Goal: Transaction & Acquisition: Book appointment/travel/reservation

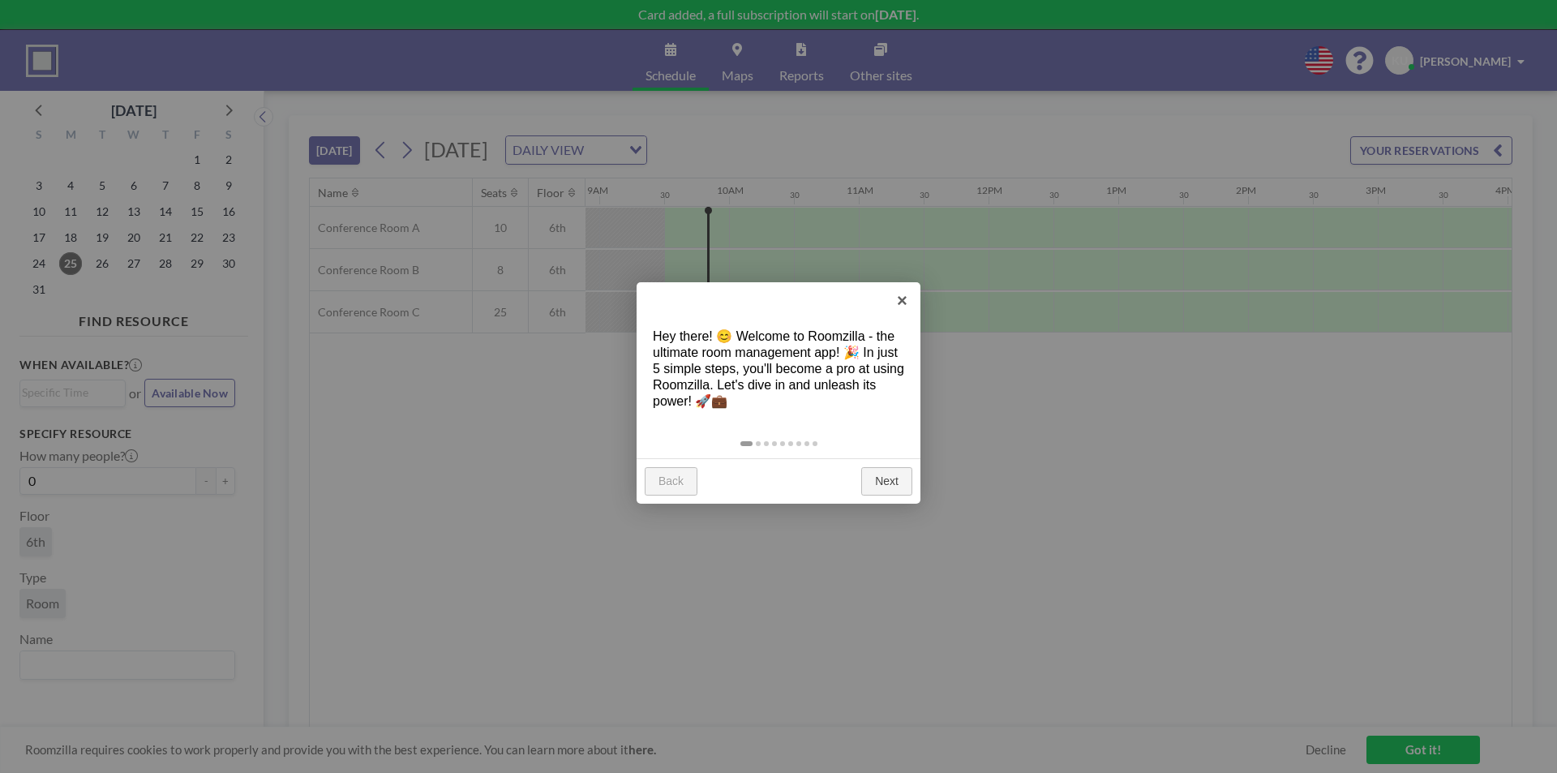
scroll to position [0, 1168]
click at [898, 302] on link "×" at bounding box center [902, 300] width 36 height 36
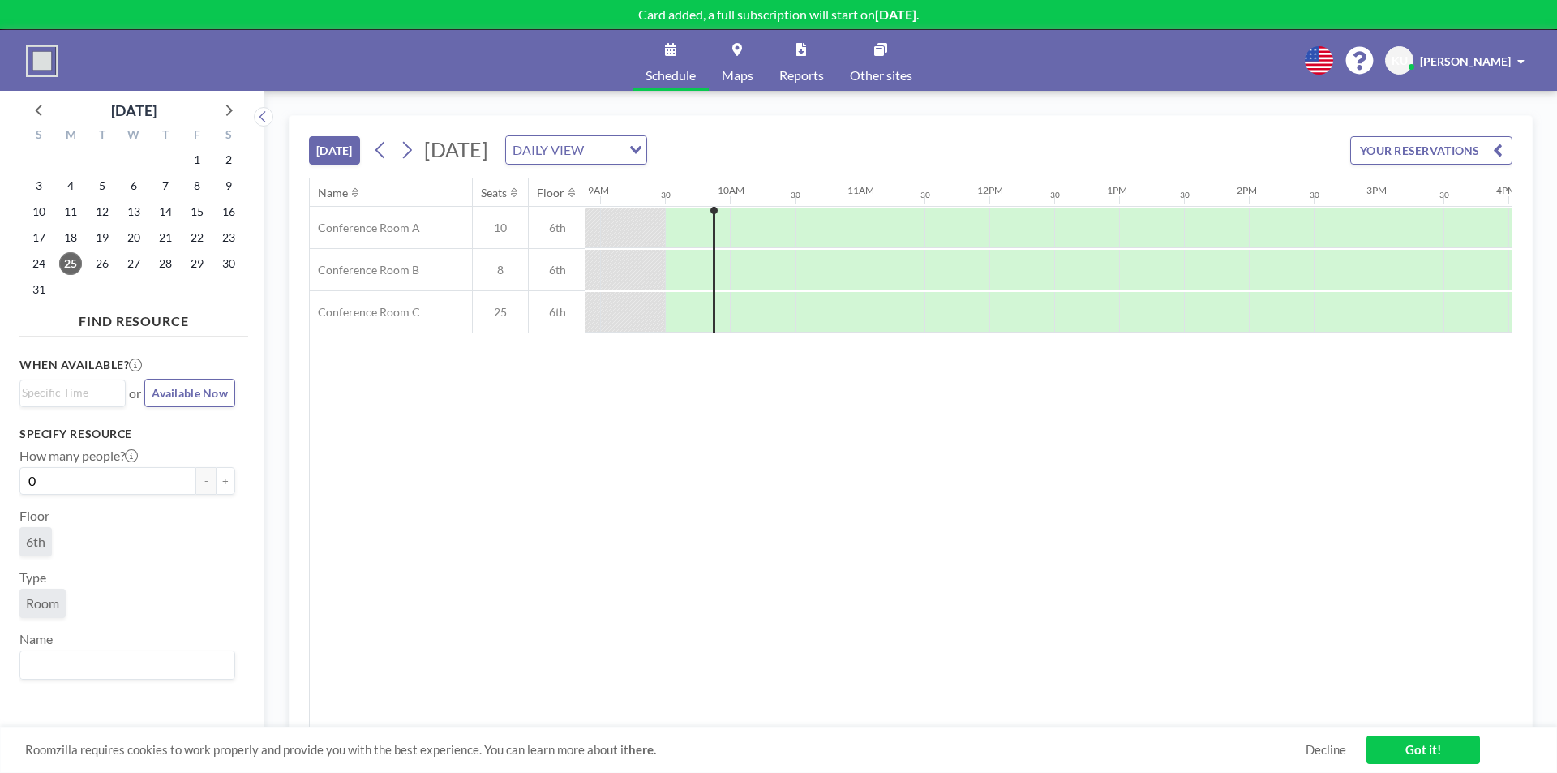
scroll to position [0, 1168]
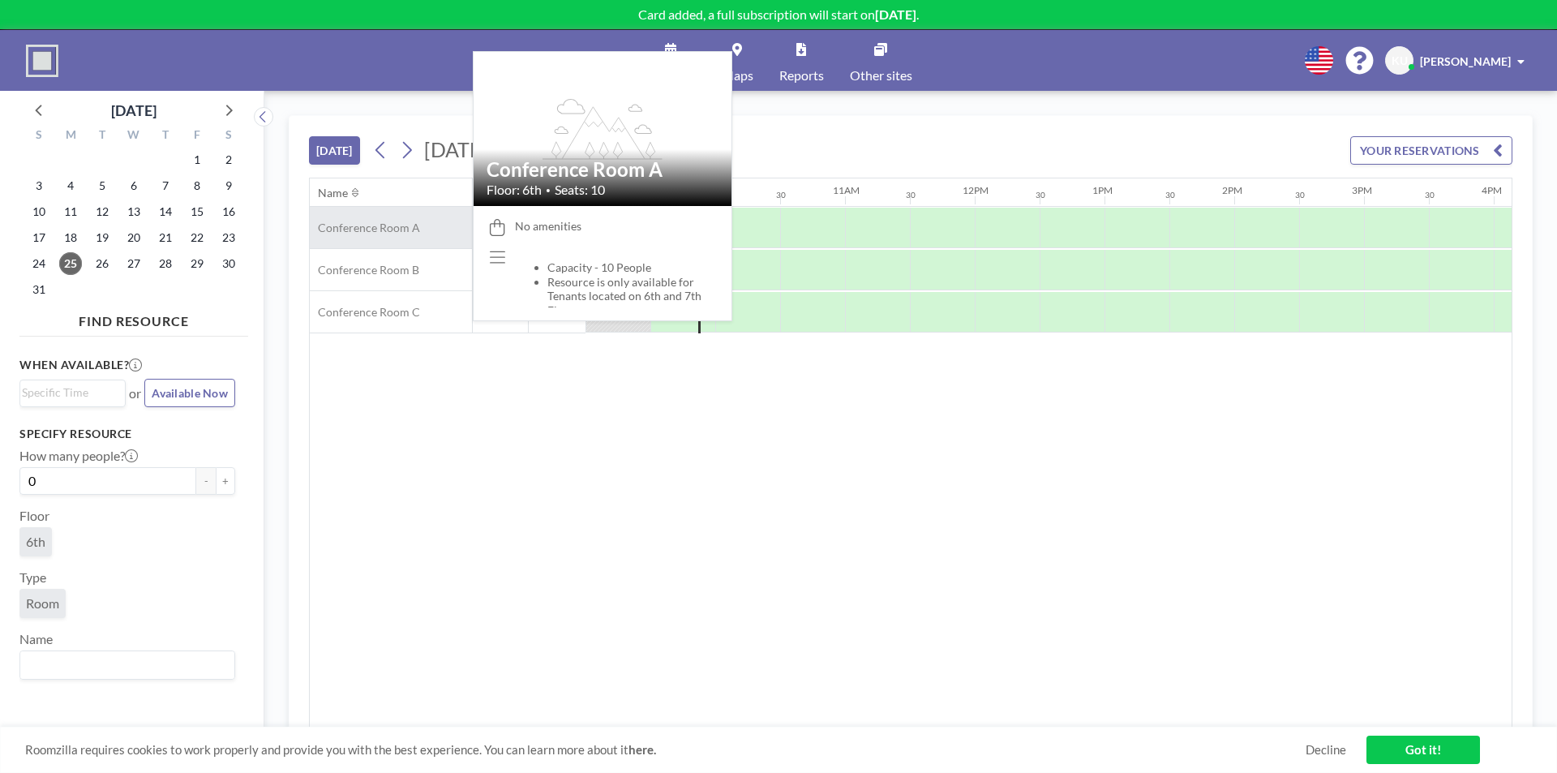
click at [394, 234] on span "Conference Room A" at bounding box center [365, 228] width 110 height 15
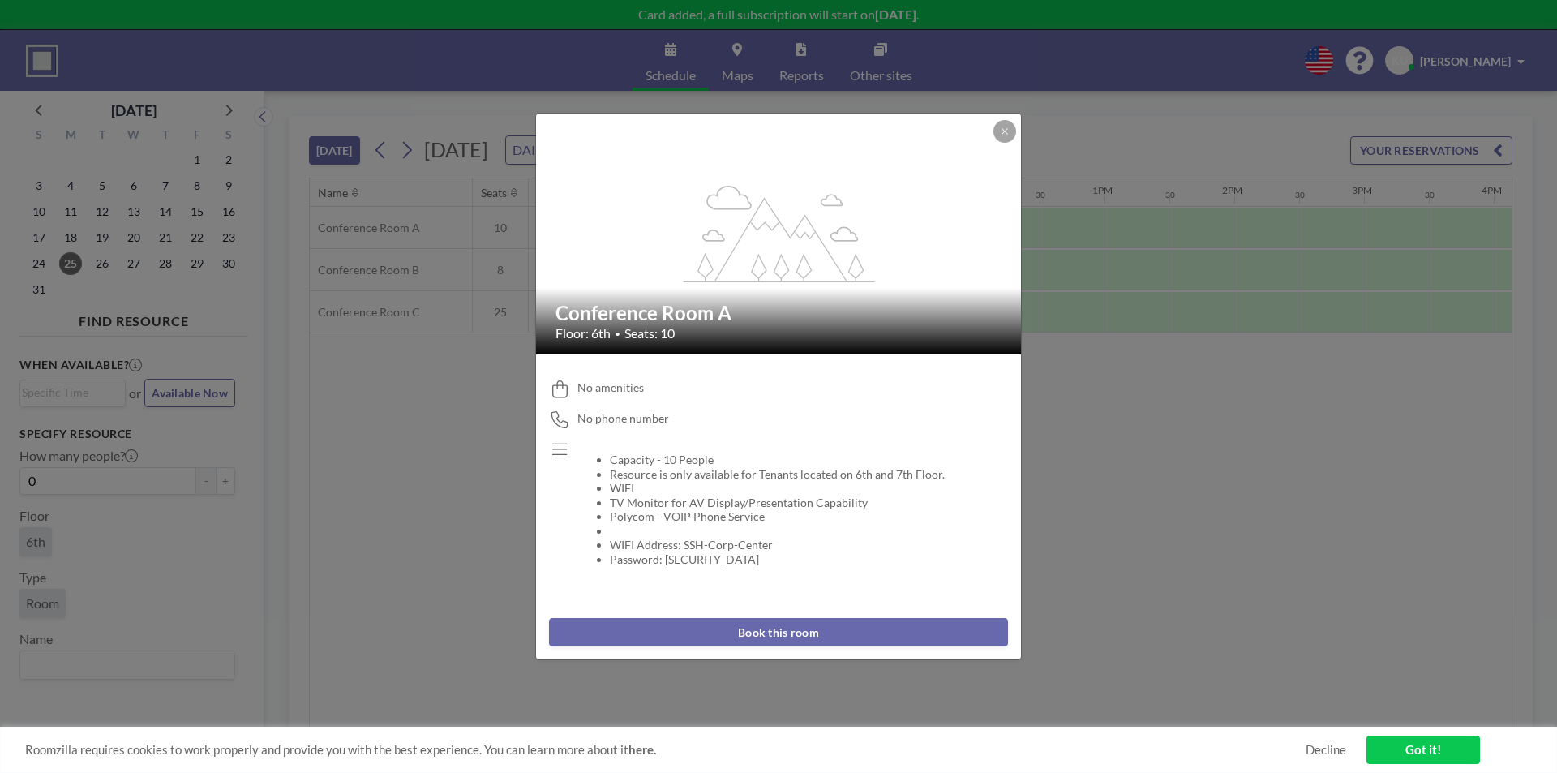
click at [816, 626] on button "Book this room" at bounding box center [778, 632] width 459 height 28
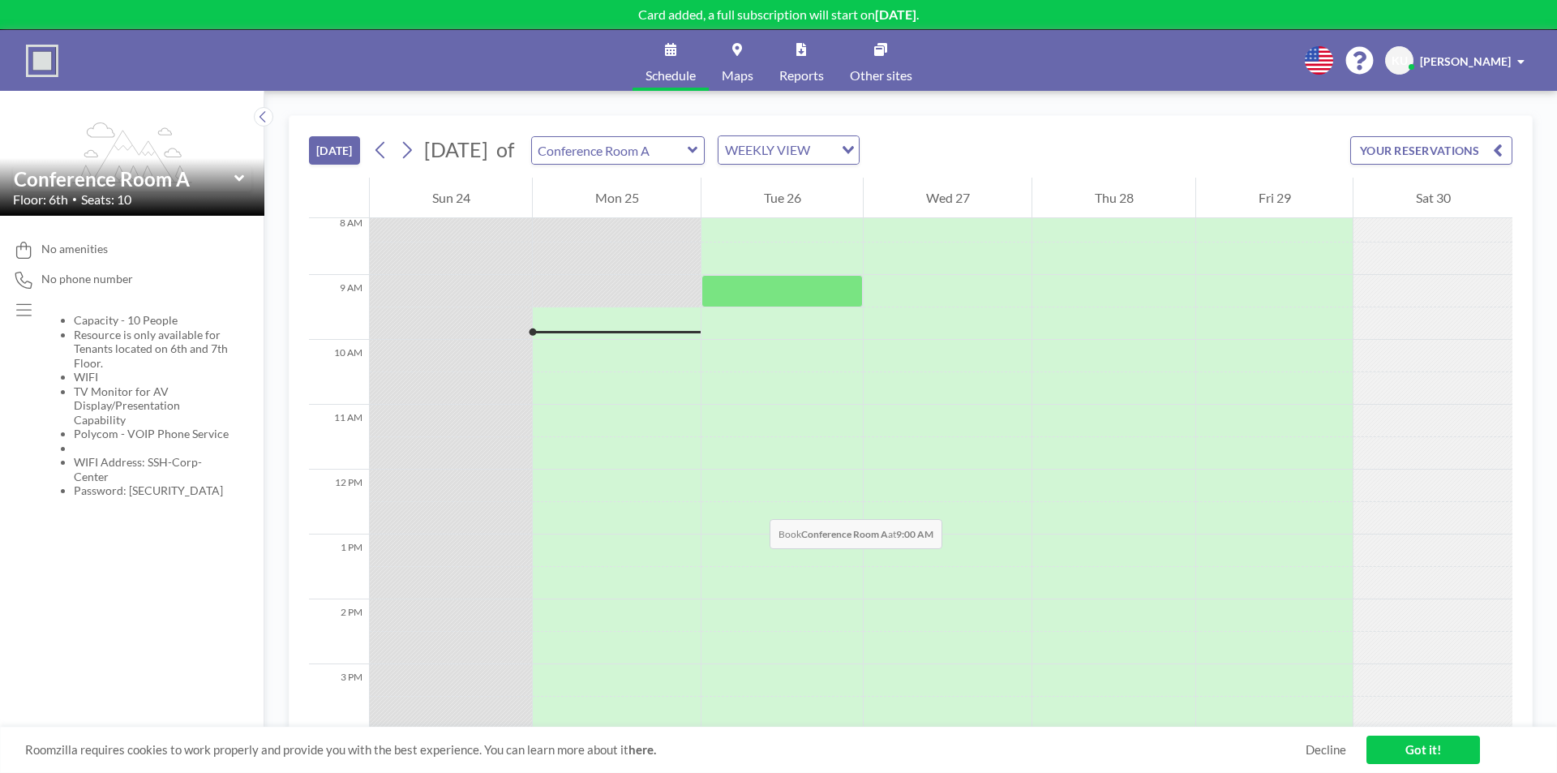
scroll to position [584, 0]
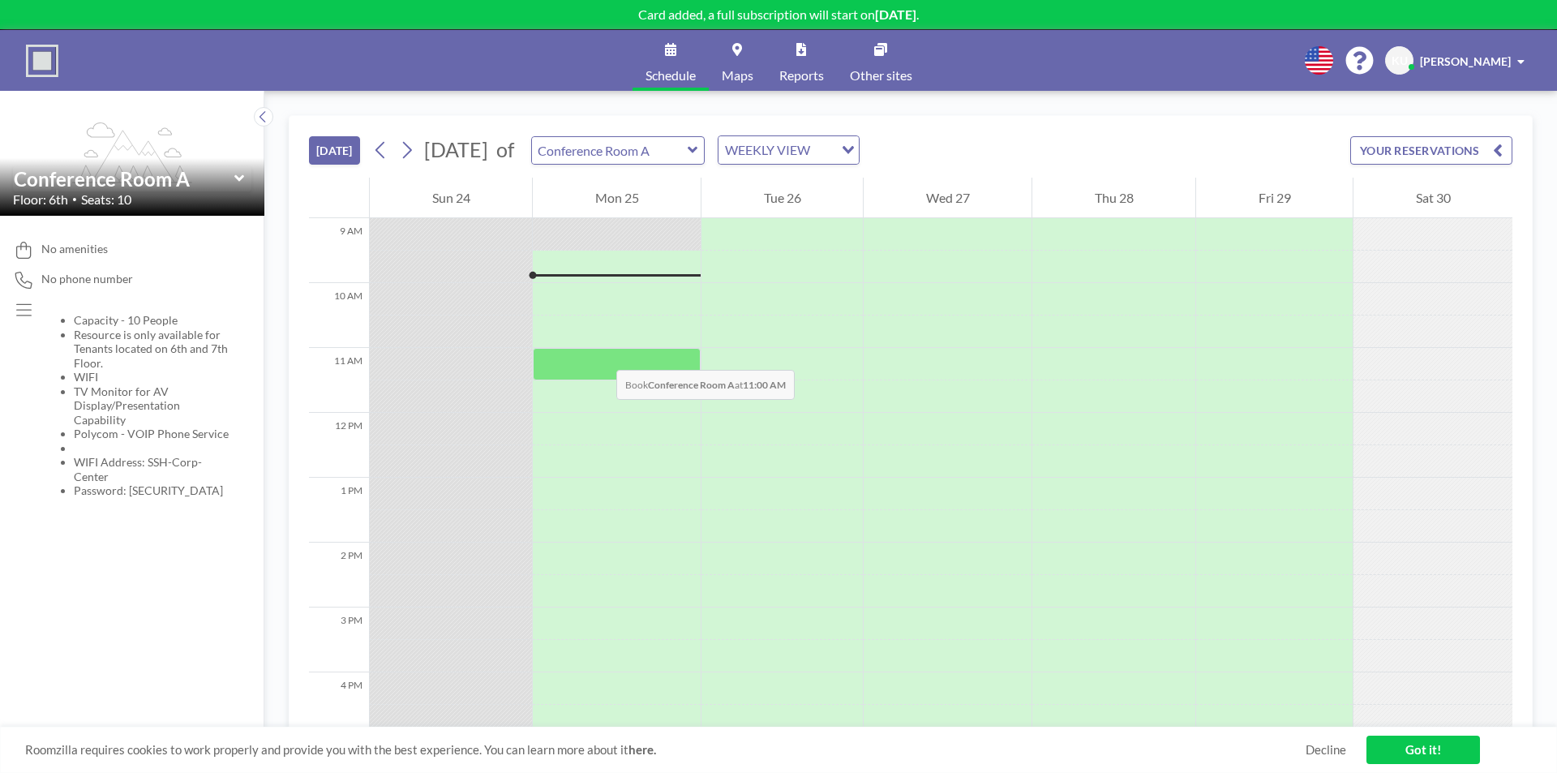
click at [600, 354] on div at bounding box center [617, 364] width 168 height 32
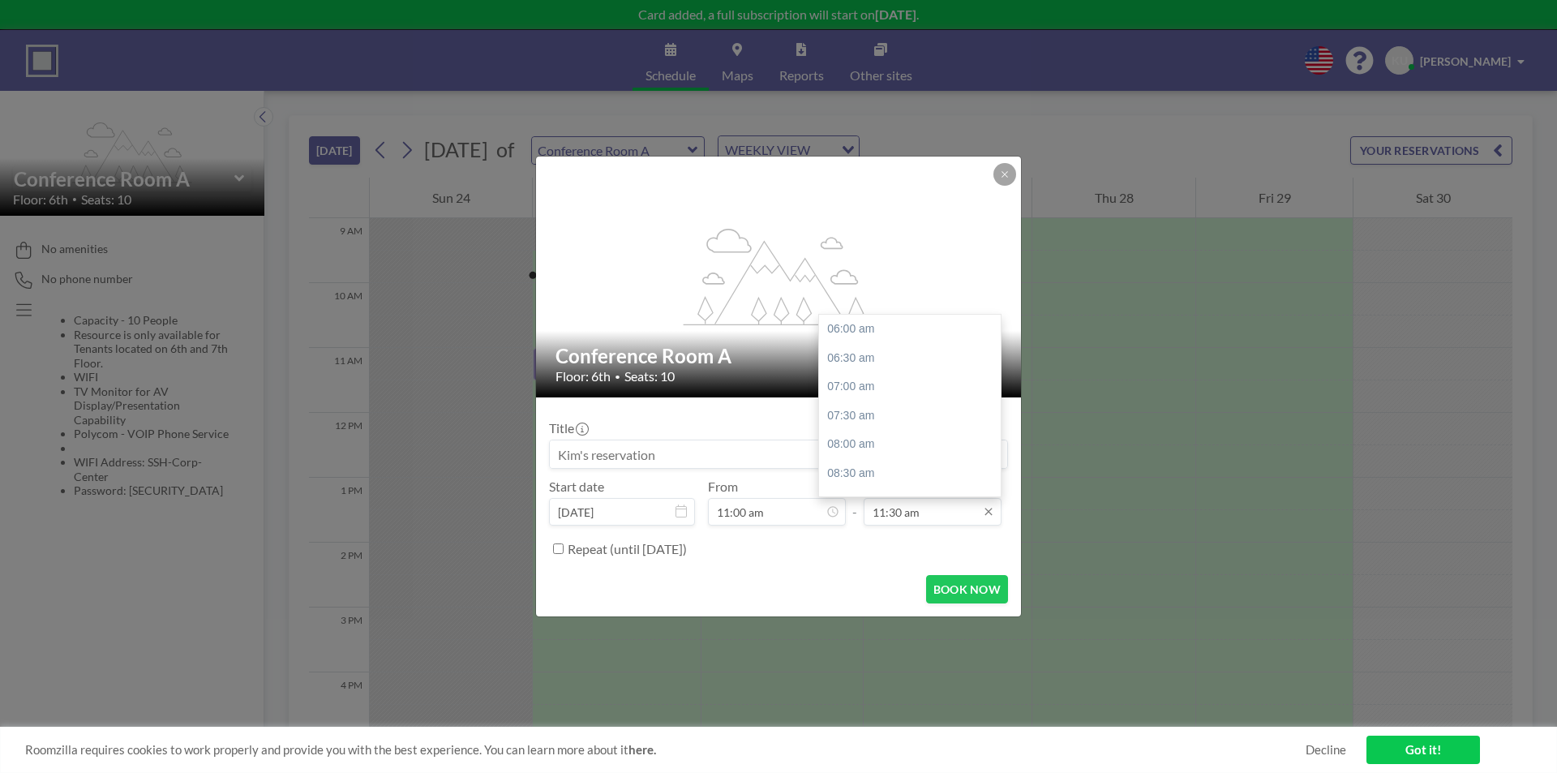
scroll to position [318, 0]
click at [946, 519] on input "11:30 am" at bounding box center [933, 512] width 138 height 28
click at [881, 442] on div "08:30 pm" at bounding box center [914, 442] width 190 height 29
type input "08:30 pm"
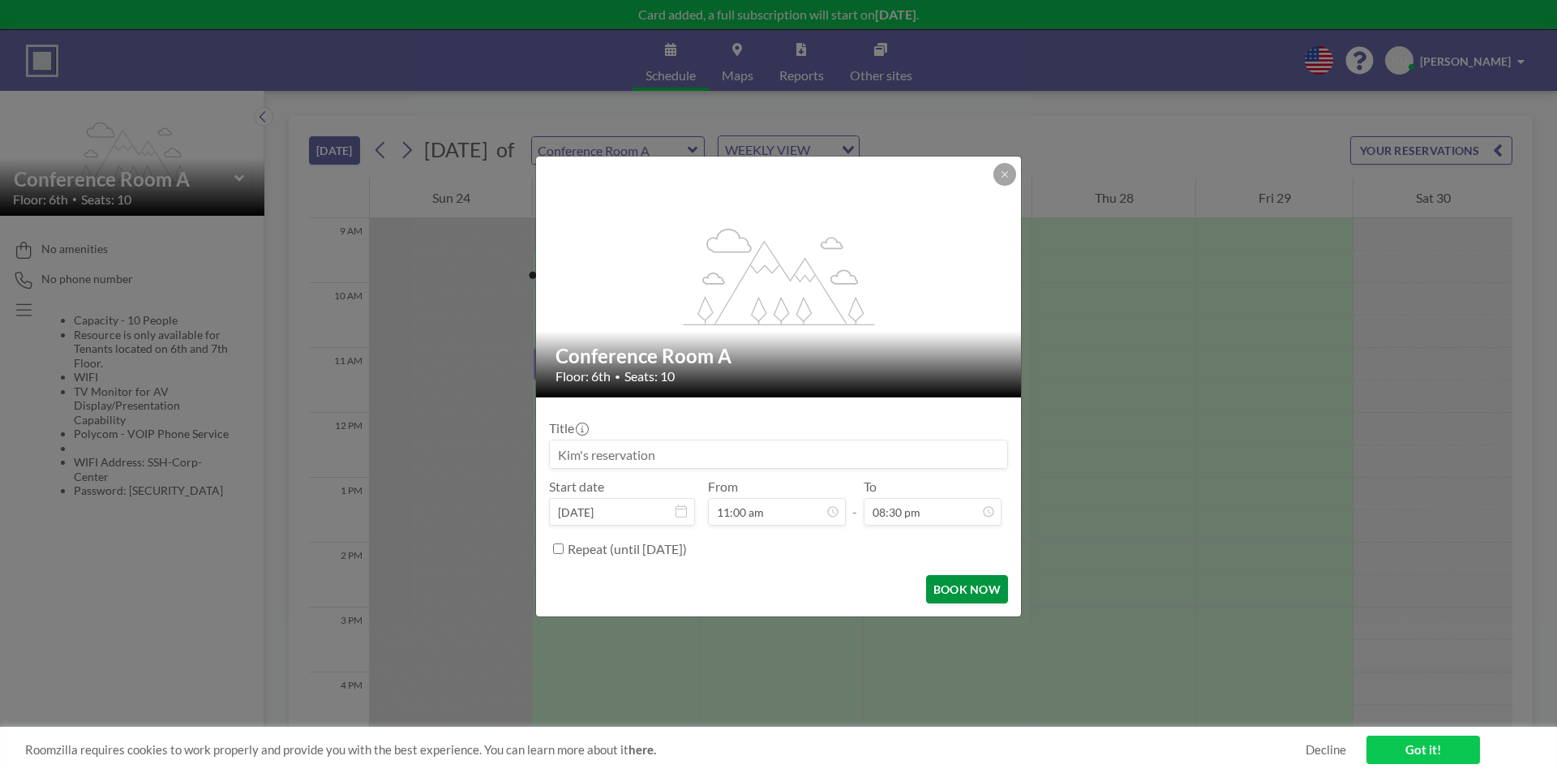
scroll to position [771, 0]
click at [780, 555] on div "Repeat (until [DATE])" at bounding box center [788, 548] width 440 height 27
click at [1013, 169] on button at bounding box center [1004, 174] width 23 height 23
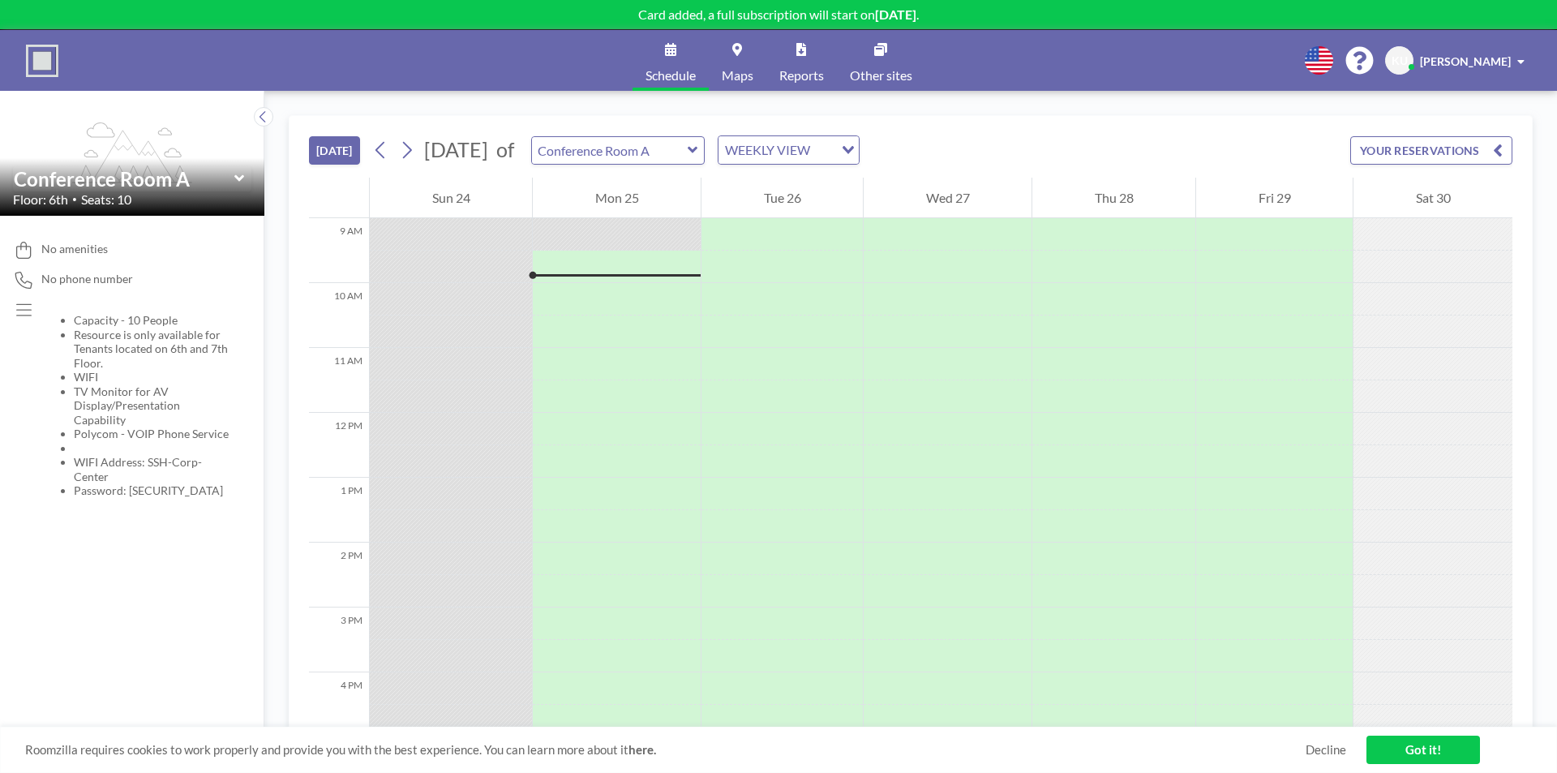
click at [1091, 118] on div "[DATE] [DATE] of Conference Room A WEEKLY VIEW Loading... YOUR RESERVATIONS" at bounding box center [910, 147] width 1203 height 62
click at [394, 155] on button at bounding box center [381, 150] width 26 height 26
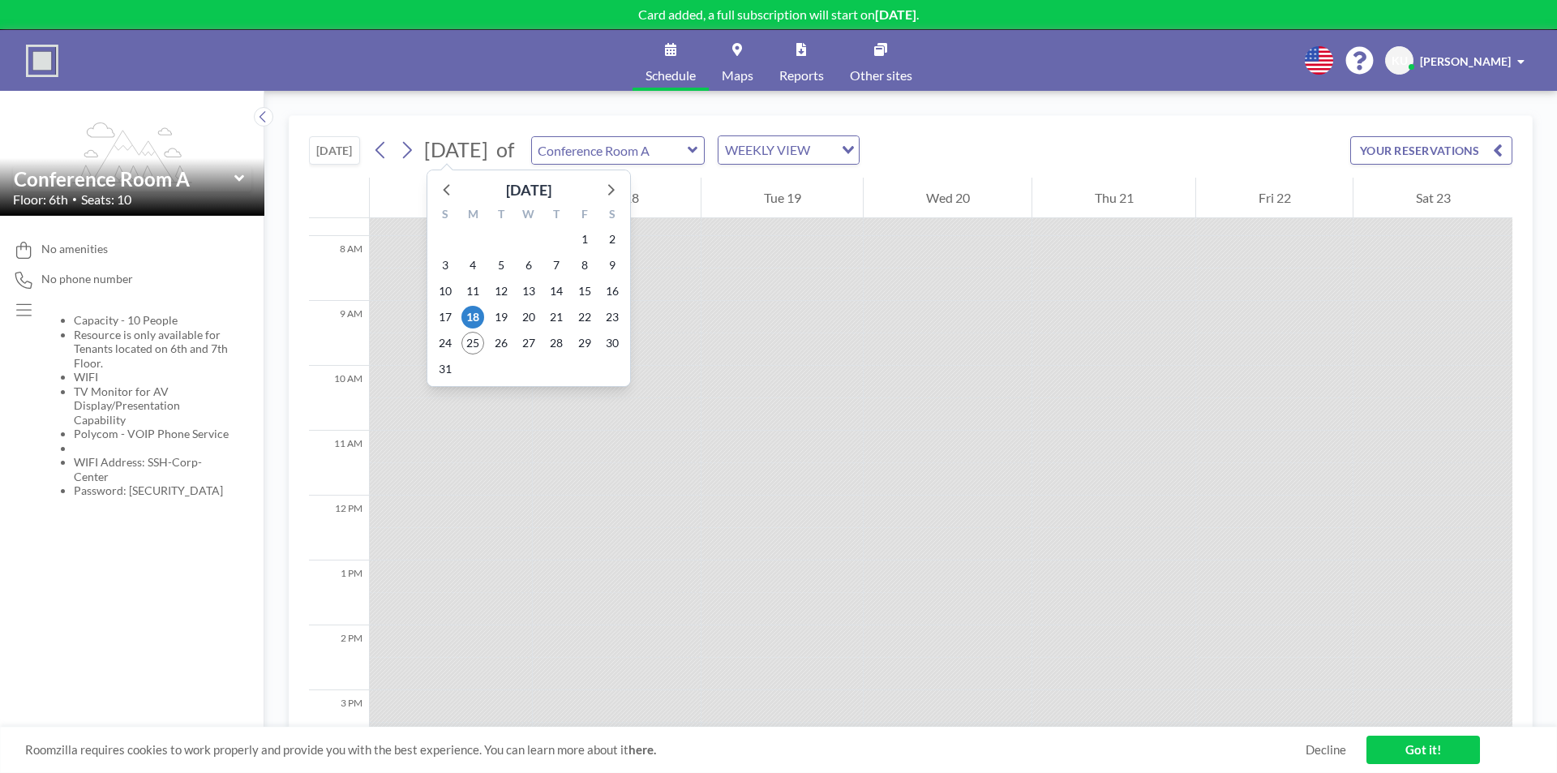
scroll to position [519, 0]
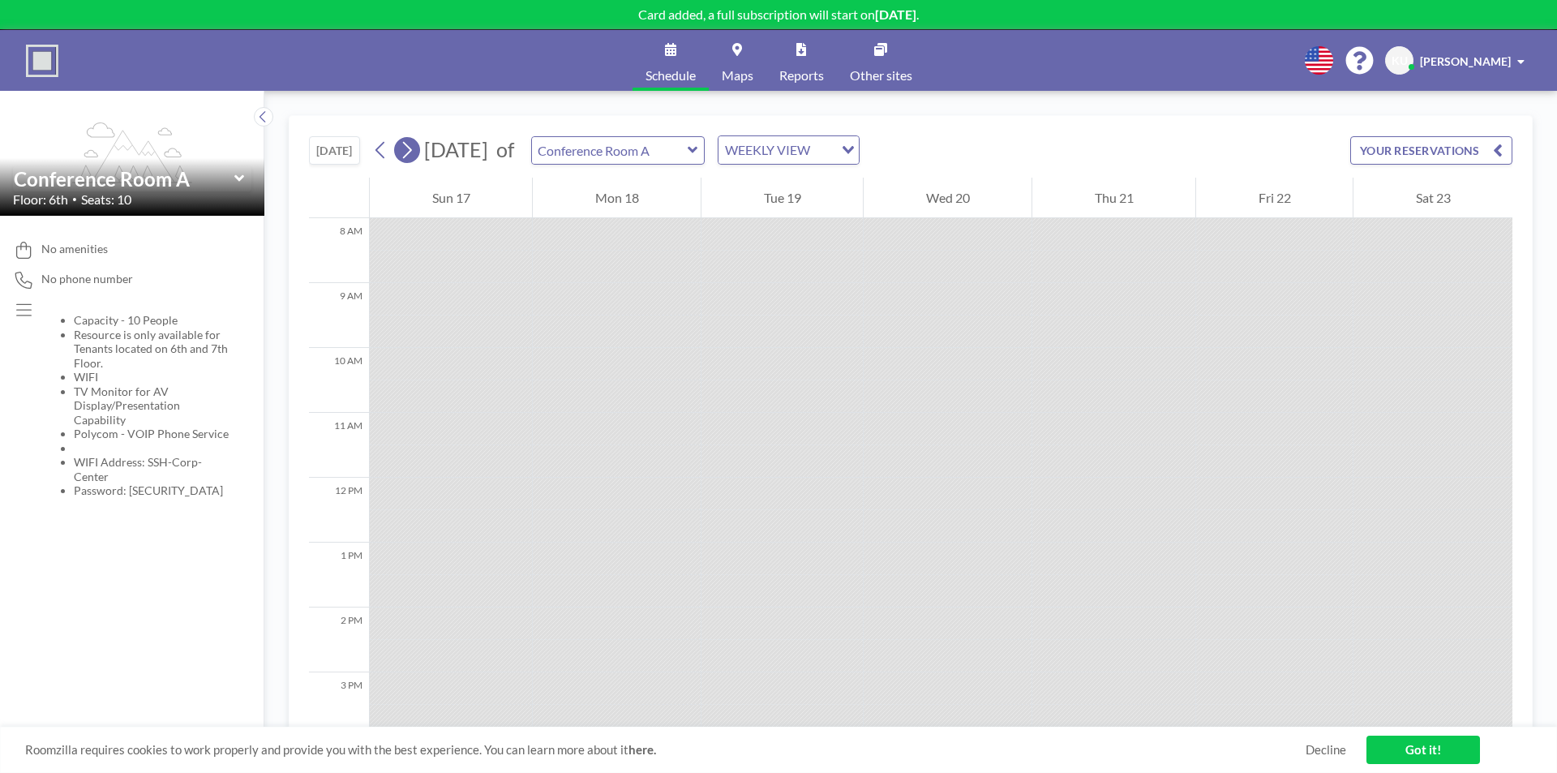
click at [410, 153] on icon at bounding box center [407, 150] width 9 height 17
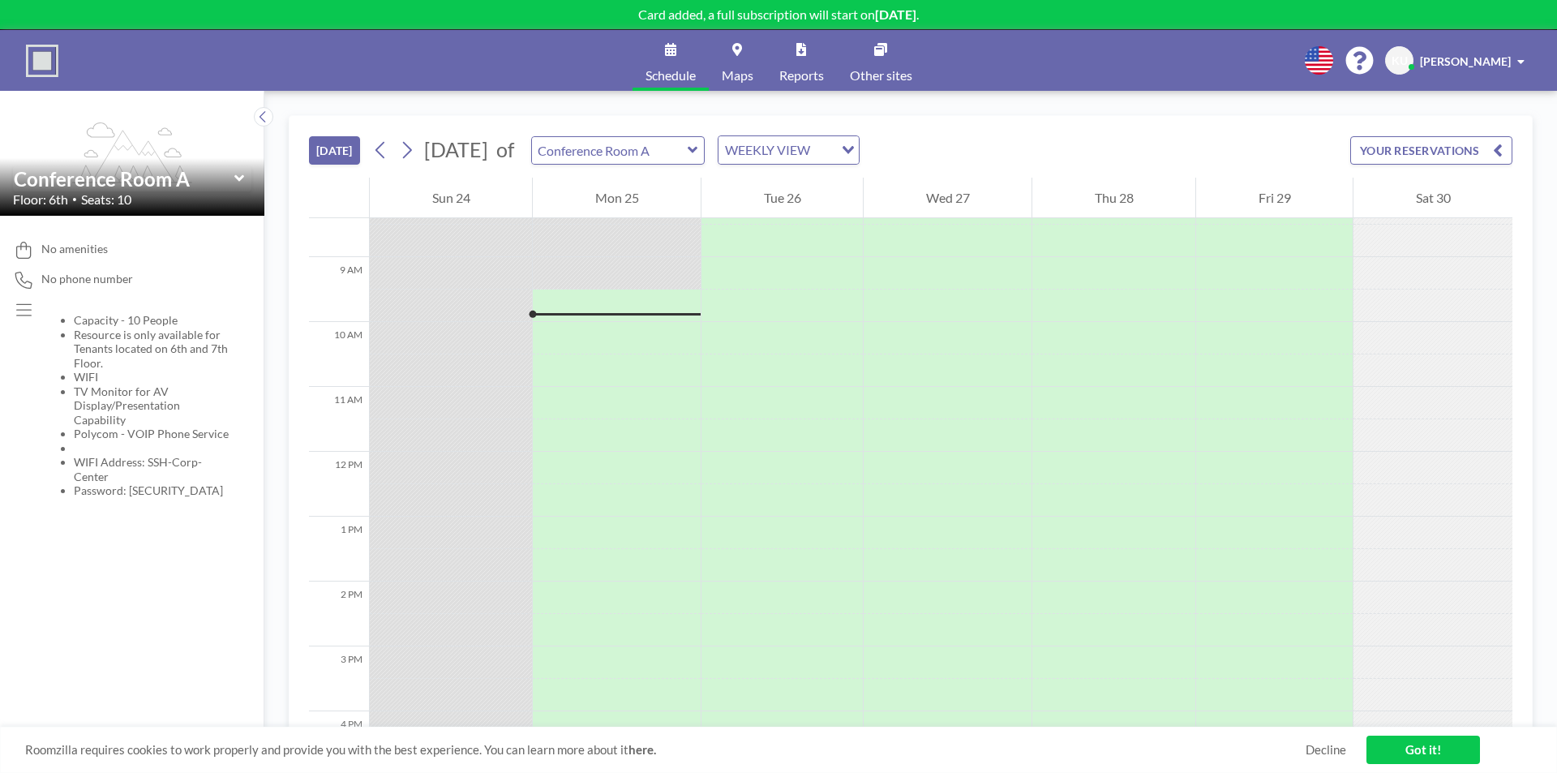
scroll to position [584, 0]
click at [644, 148] on input "text" at bounding box center [610, 150] width 156 height 27
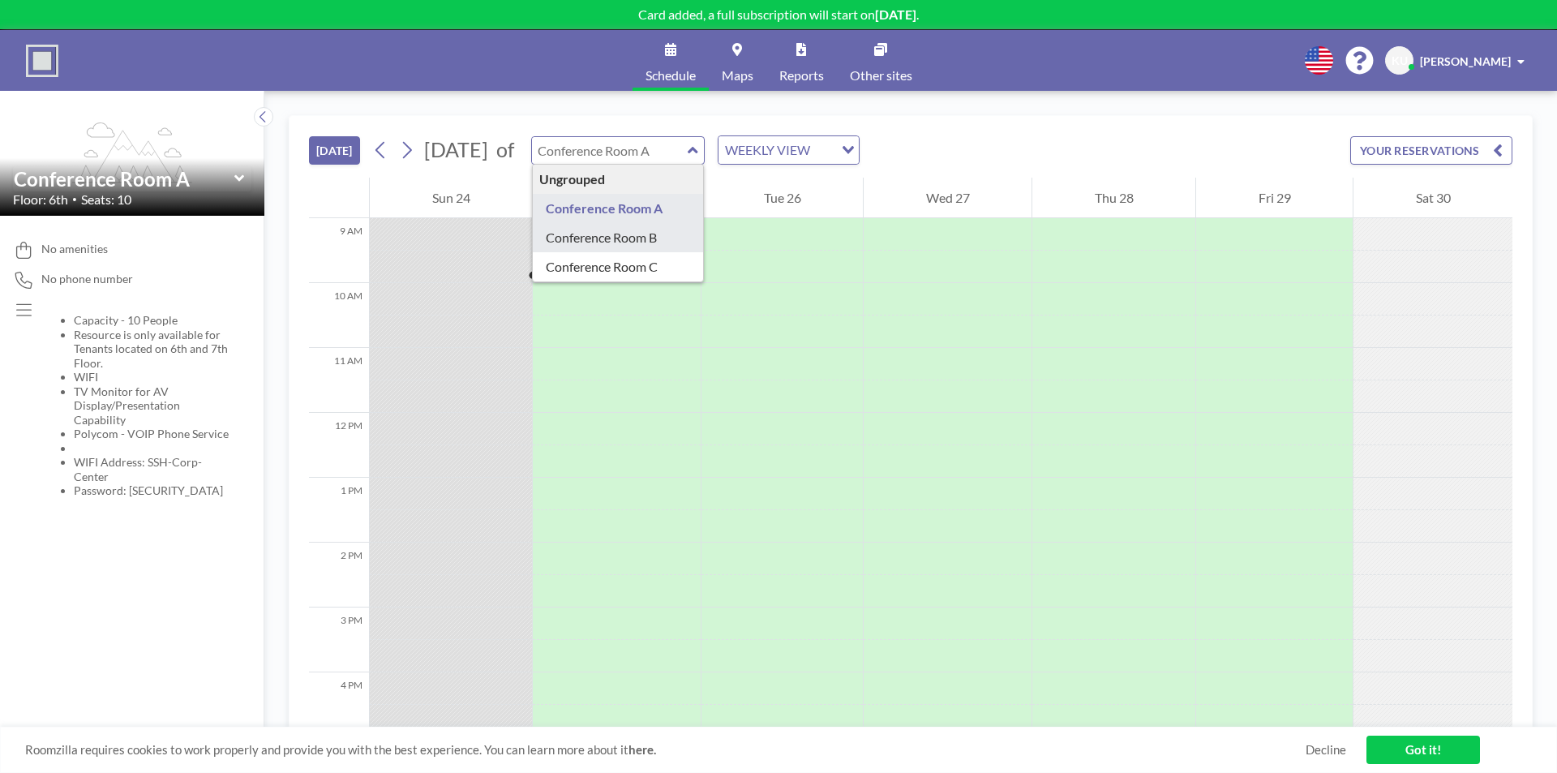
type input "Conference Room B"
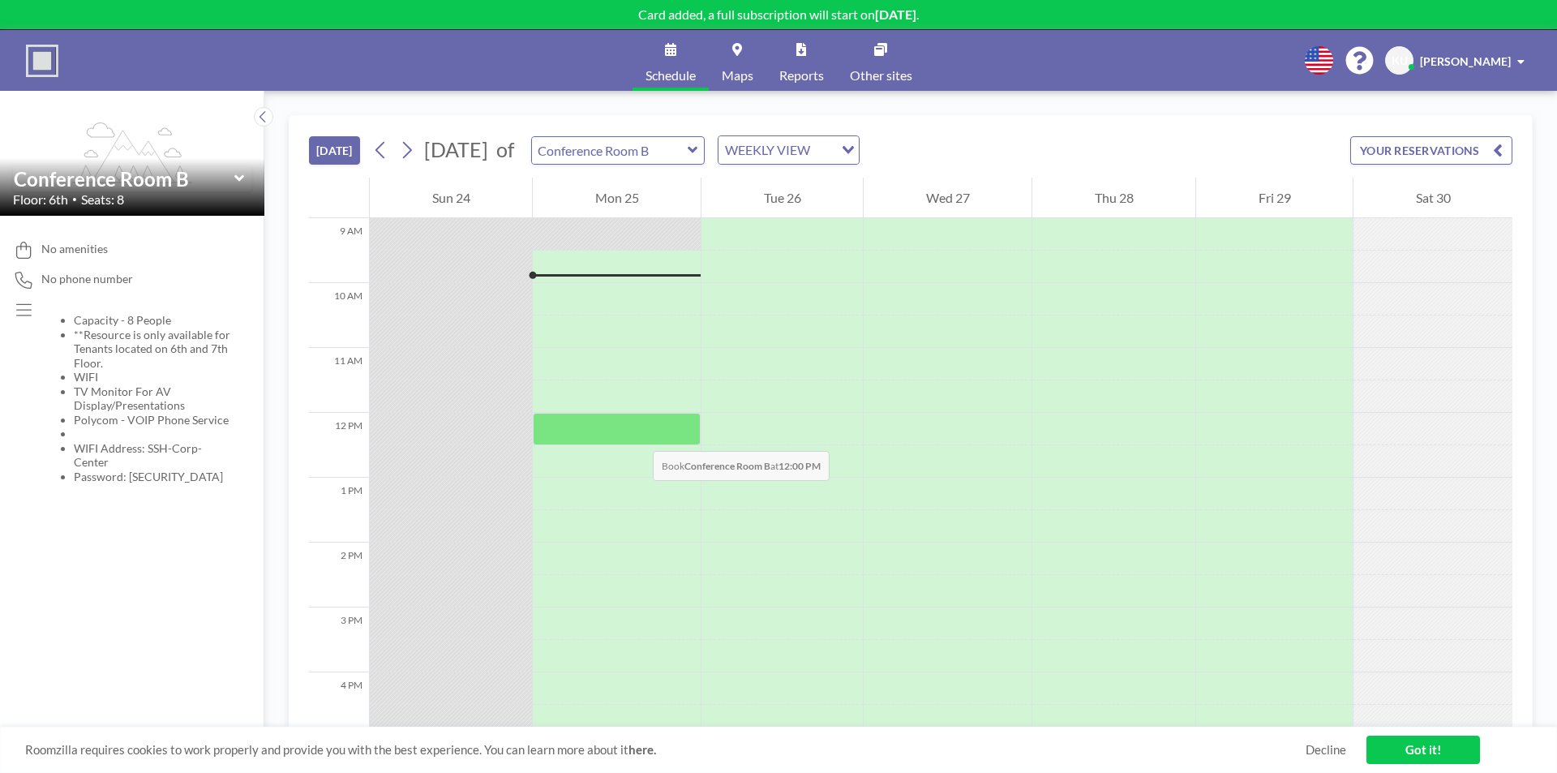
click at [636, 435] on div at bounding box center [617, 429] width 168 height 32
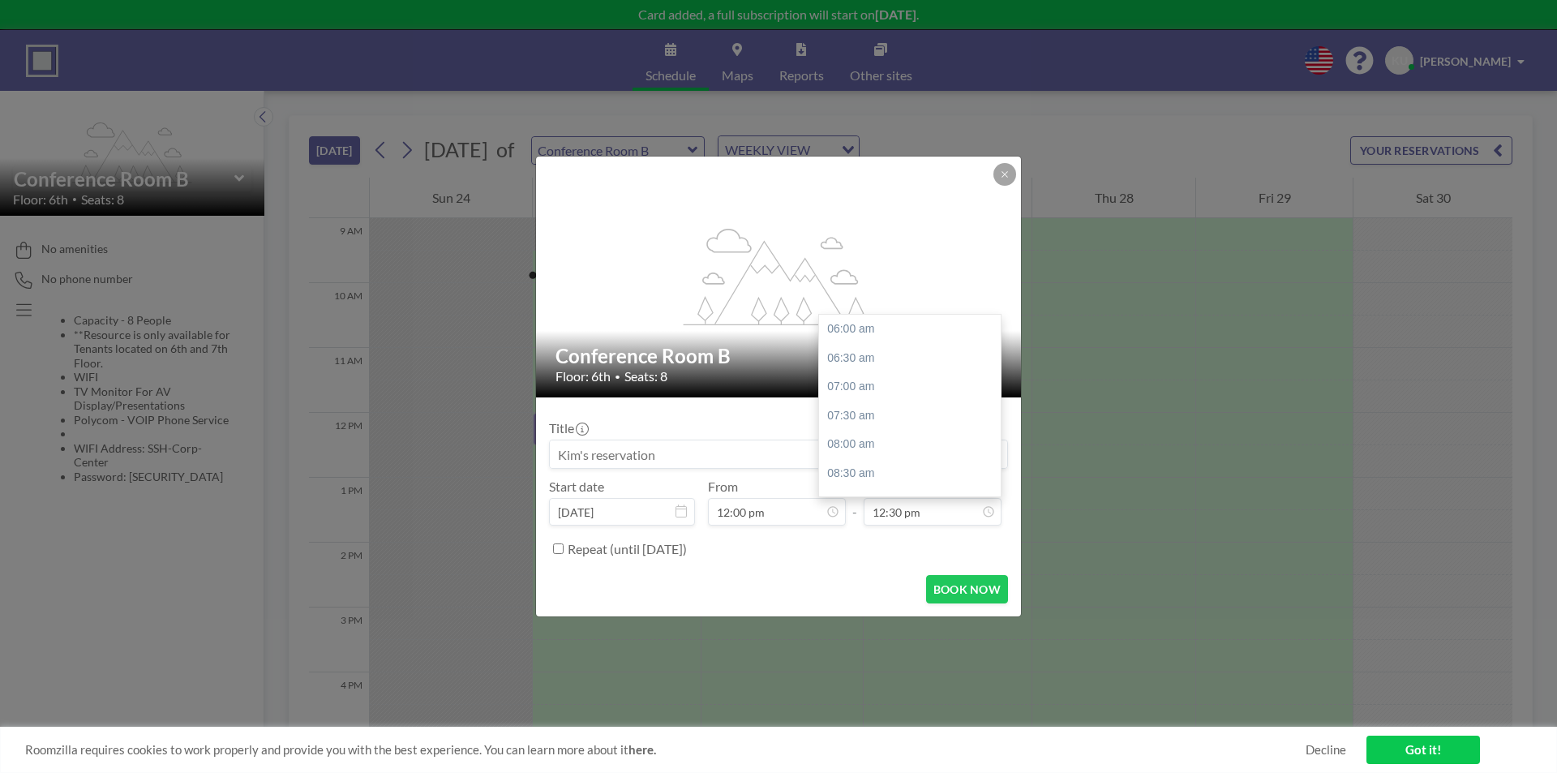
scroll to position [375, 0]
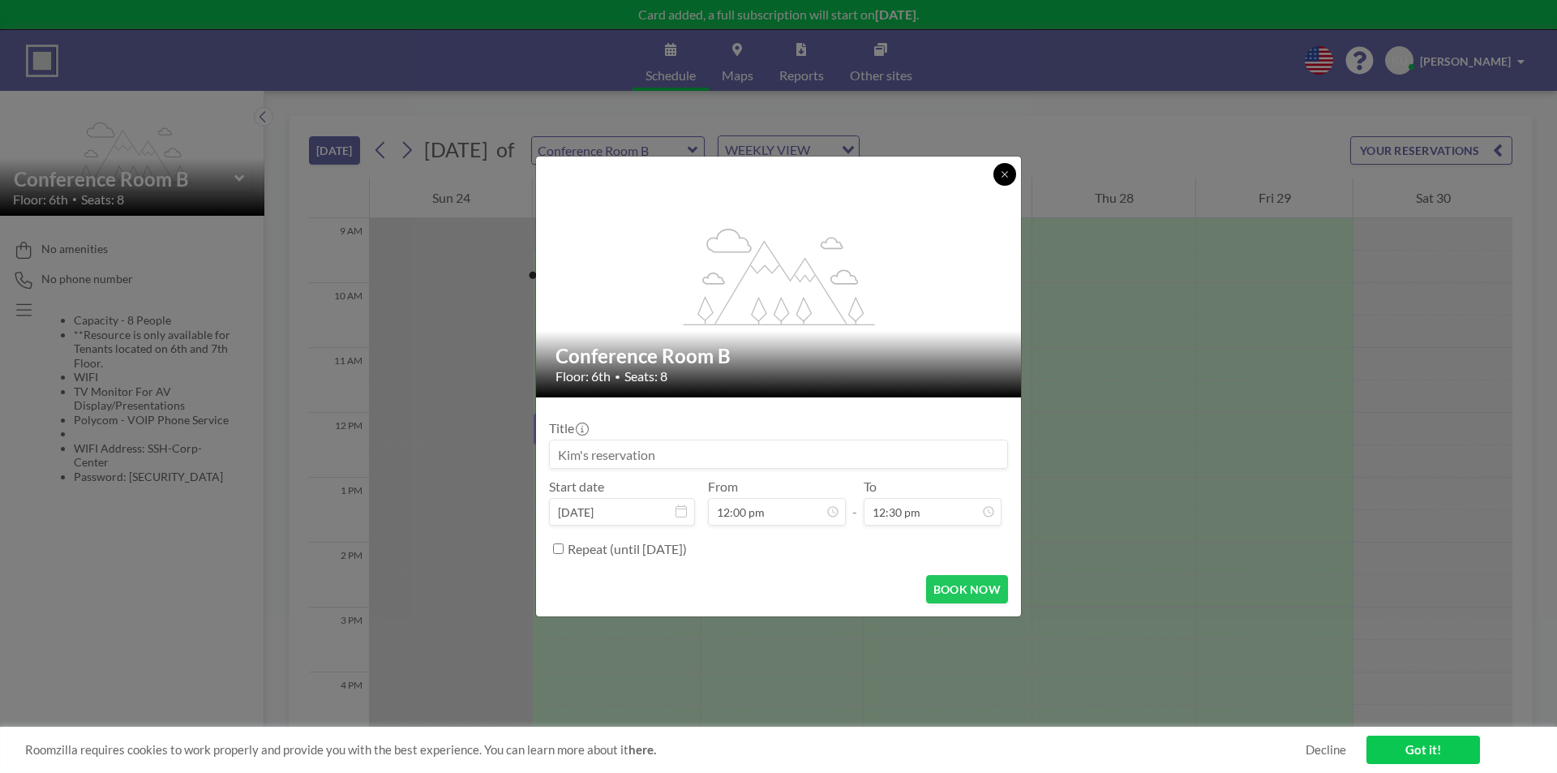
click at [1012, 172] on button at bounding box center [1004, 174] width 23 height 23
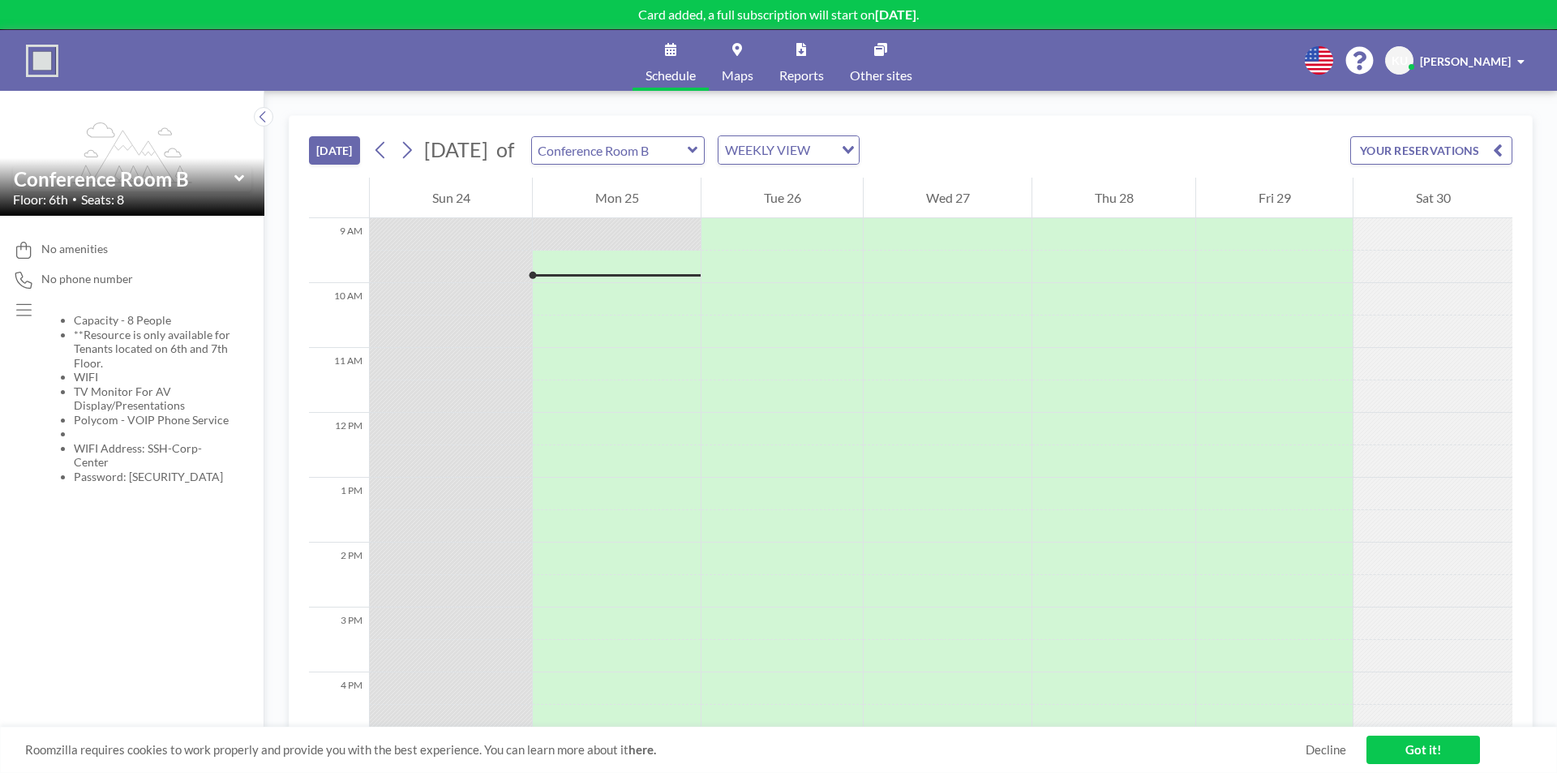
click at [1020, 136] on div "[DATE] [DATE] of Conference Room B WEEKLY VIEW Loading... YOUR RESERVATIONS" at bounding box center [910, 147] width 1203 height 62
click at [1423, 746] on link "Got it!" at bounding box center [1423, 749] width 114 height 28
